Goal: Task Accomplishment & Management: Manage account settings

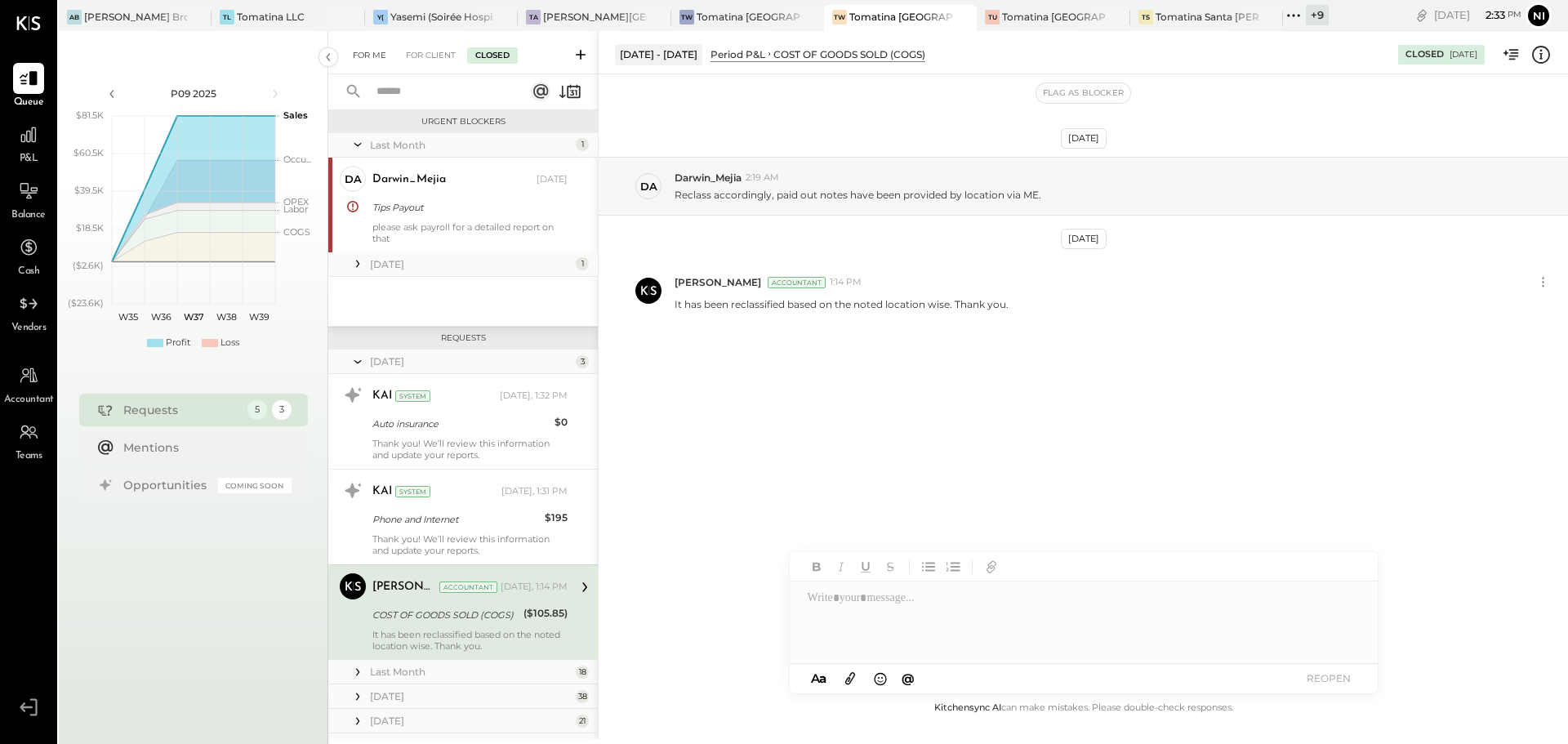
click at [376, 54] on div "For Me" at bounding box center [370, 56] width 50 height 17
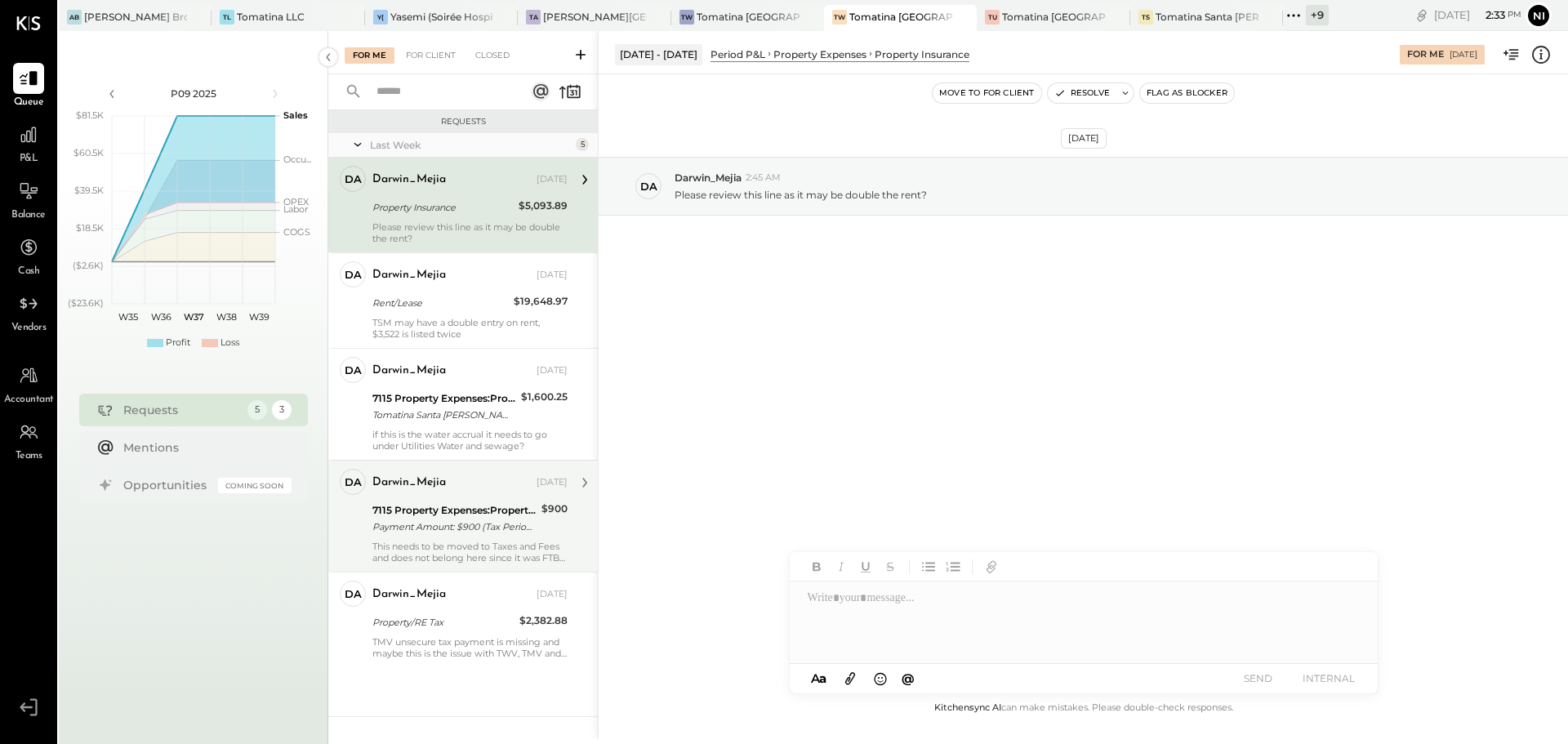
click at [506, 508] on div "7115 Property Expenses:Property/RE Tax" at bounding box center [454, 510] width 164 height 17
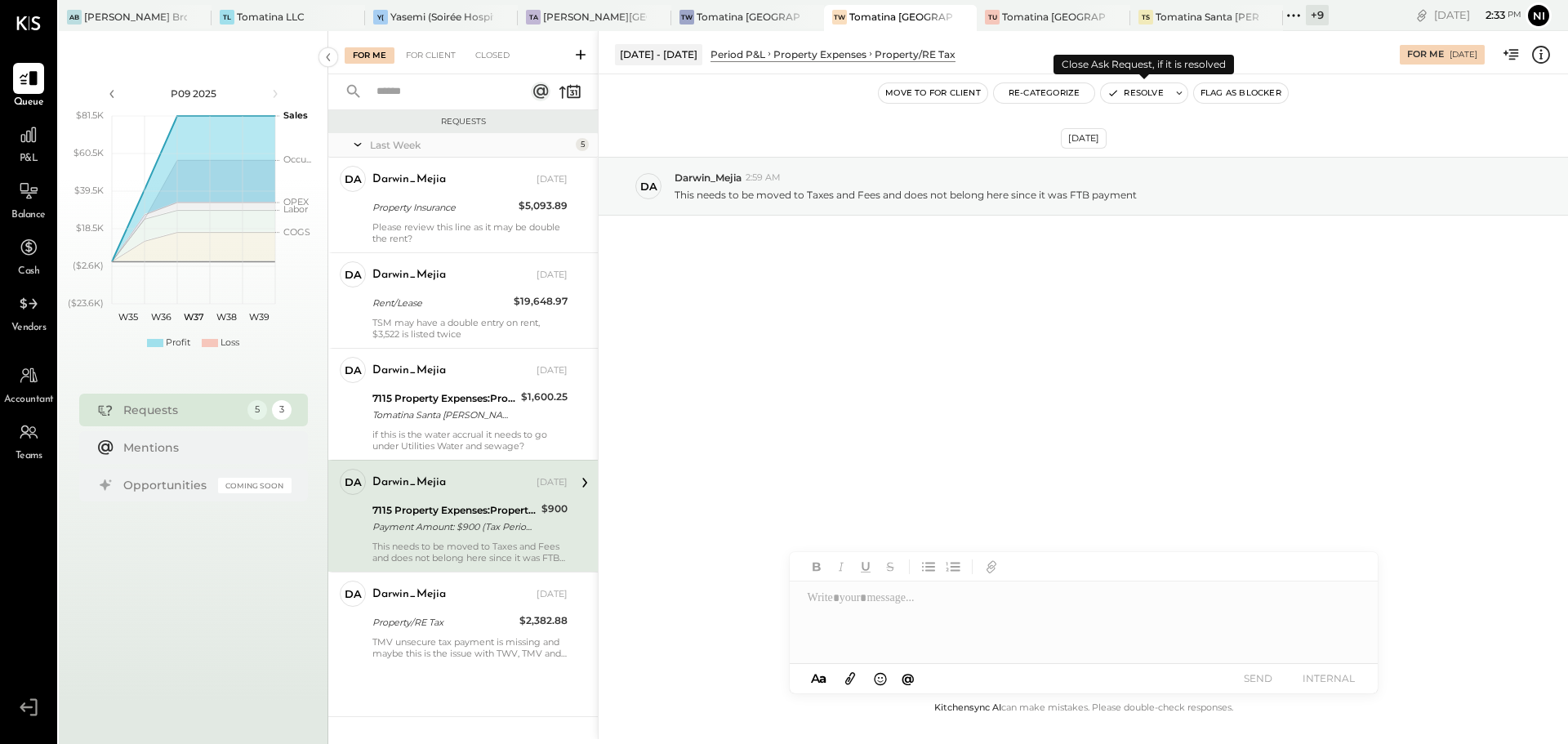
click at [1179, 97] on icon at bounding box center [1180, 94] width 12 height 12
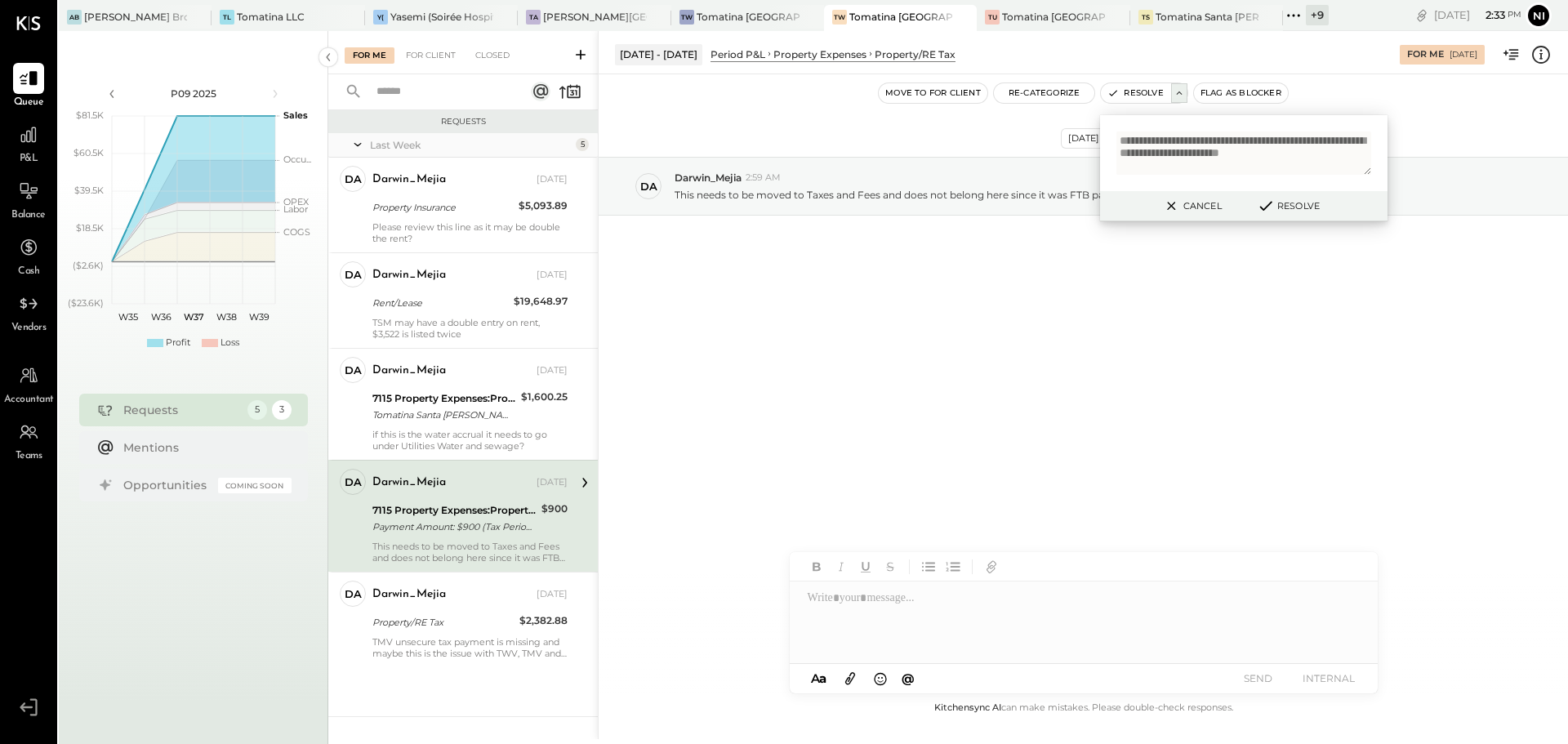
scroll to position [4, 0]
type textarea "**********"
click at [1294, 201] on button "Resolve" at bounding box center [1288, 205] width 74 height 19
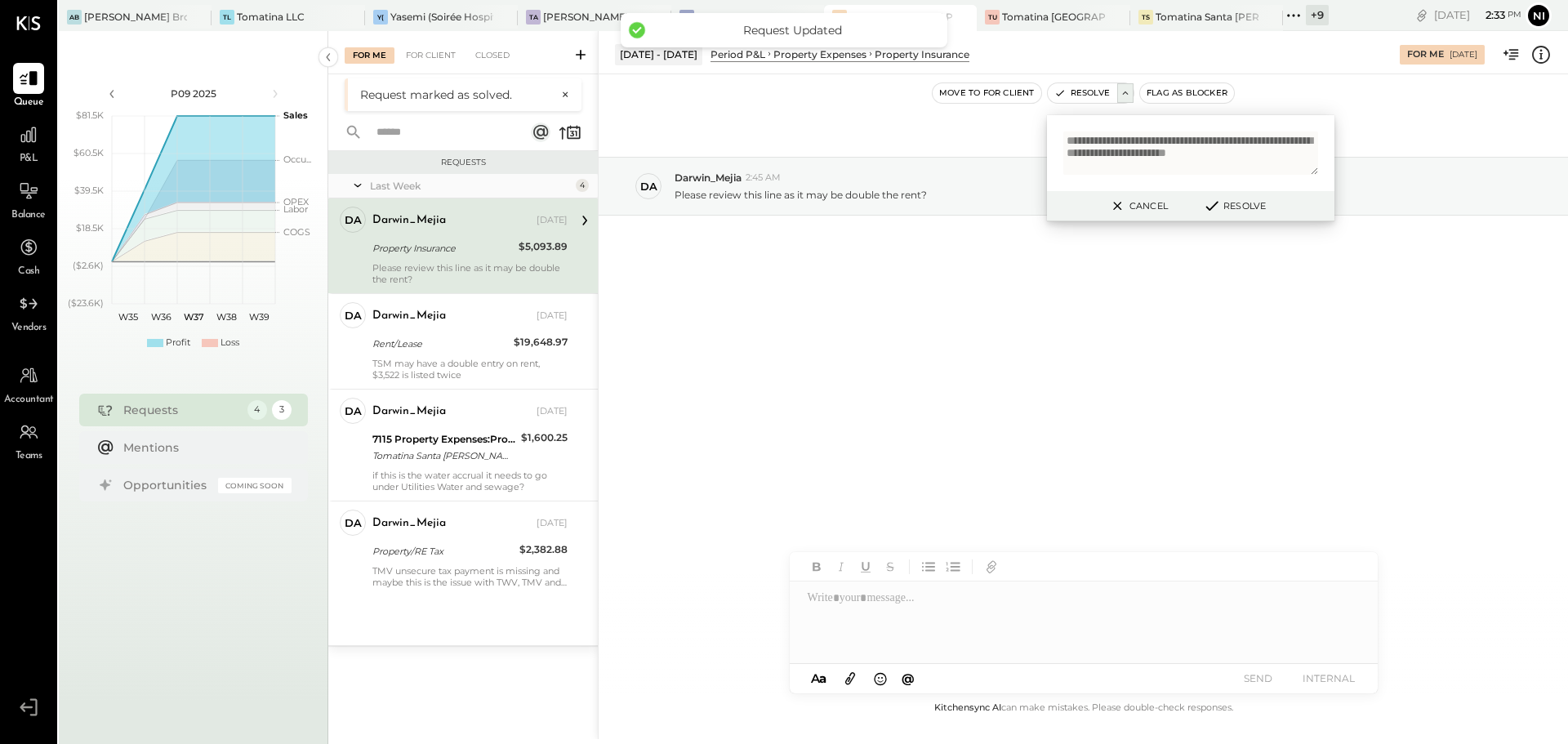
click at [905, 405] on div "Sep 9th, 2025 Da Darwin_Mejia 2:45 AM Please review this line as it may be doub…" at bounding box center [1083, 386] width 969 height 624
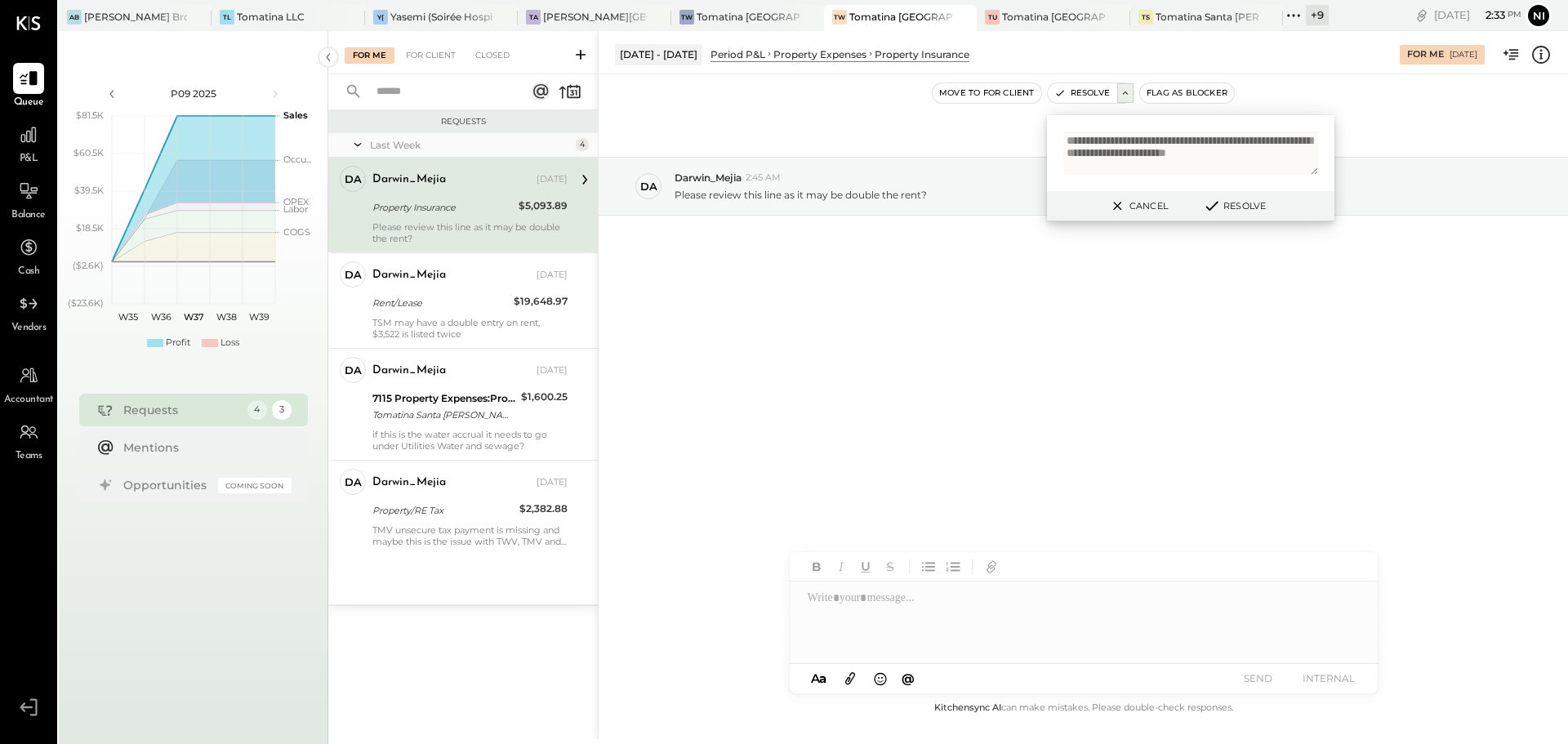
click at [804, 455] on div "Sep 9th, 2025 Da Darwin_Mejia 2:45 AM Please review this line as it may be doub…" at bounding box center [1083, 386] width 969 height 624
